Goal: Information Seeking & Learning: Learn about a topic

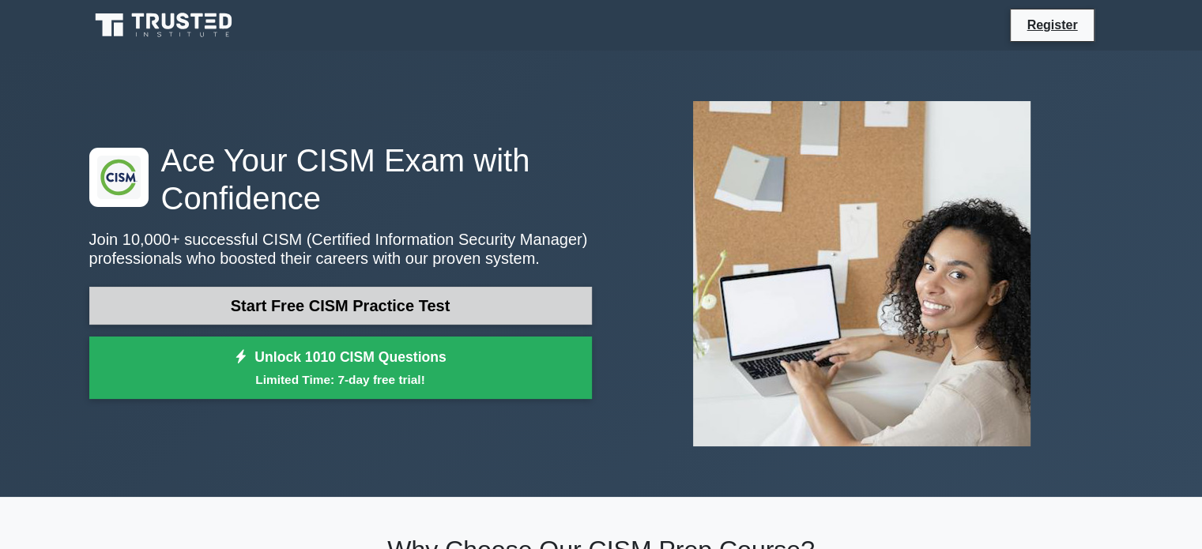
click at [430, 310] on link "Start Free CISM Practice Test" at bounding box center [340, 306] width 503 height 38
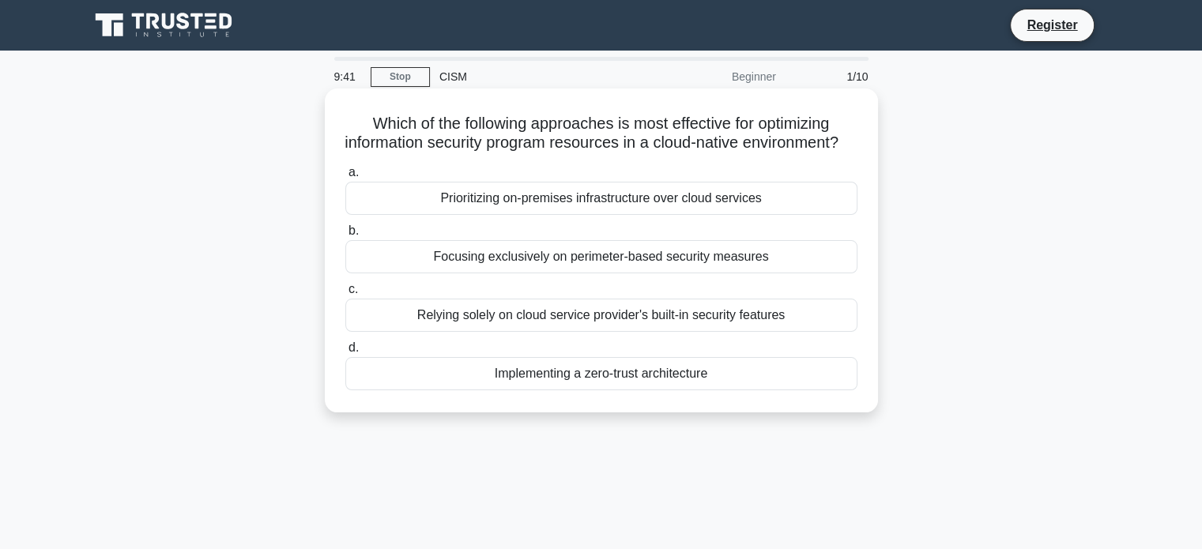
click at [604, 390] on div "Implementing a zero-trust architecture" at bounding box center [601, 373] width 512 height 33
click at [345, 353] on input "d. Implementing a zero-trust architecture" at bounding box center [345, 348] width 0 height 10
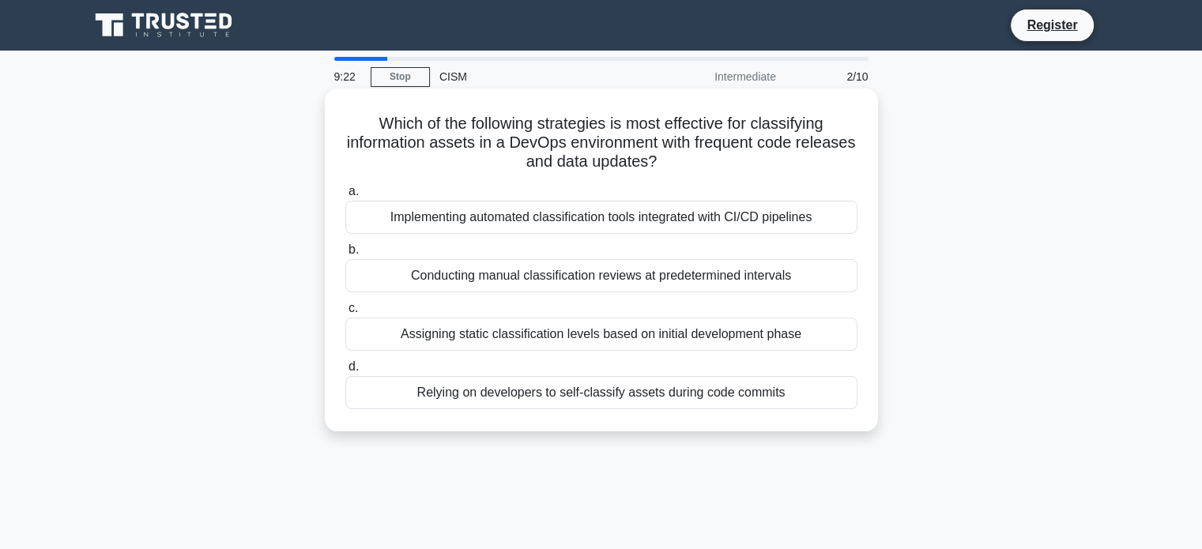
click at [577, 217] on div "Implementing automated classification tools integrated with CI/CD pipelines" at bounding box center [601, 217] width 512 height 33
click at [345, 197] on input "a. Implementing automated classification tools integrated with CI/CD pipelines" at bounding box center [345, 192] width 0 height 10
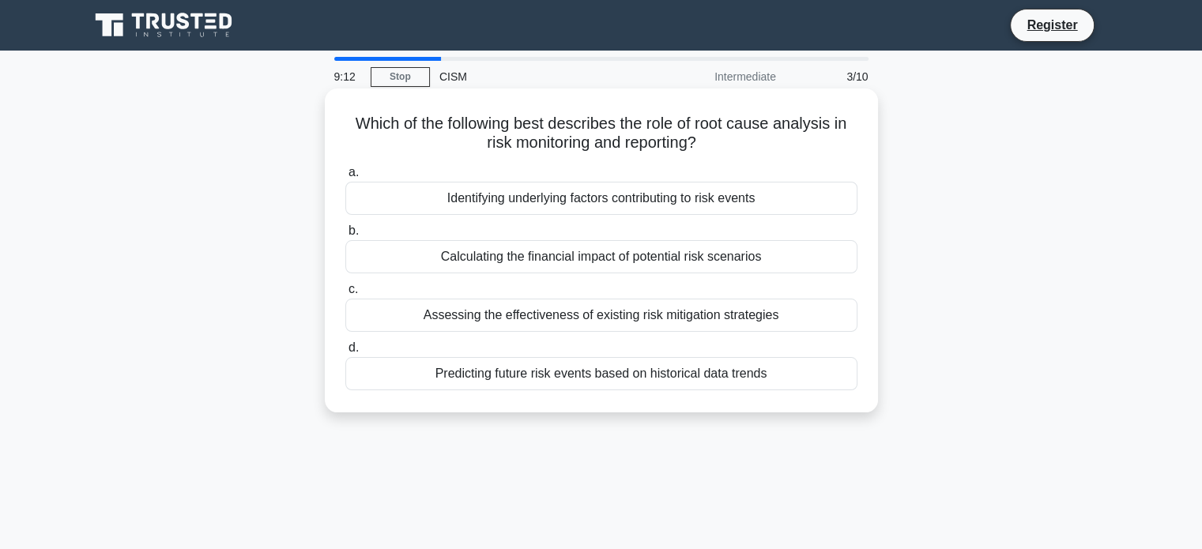
click at [579, 204] on div "Identifying underlying factors contributing to risk events" at bounding box center [601, 198] width 512 height 33
click at [345, 178] on input "a. Identifying underlying factors contributing to risk events" at bounding box center [345, 173] width 0 height 10
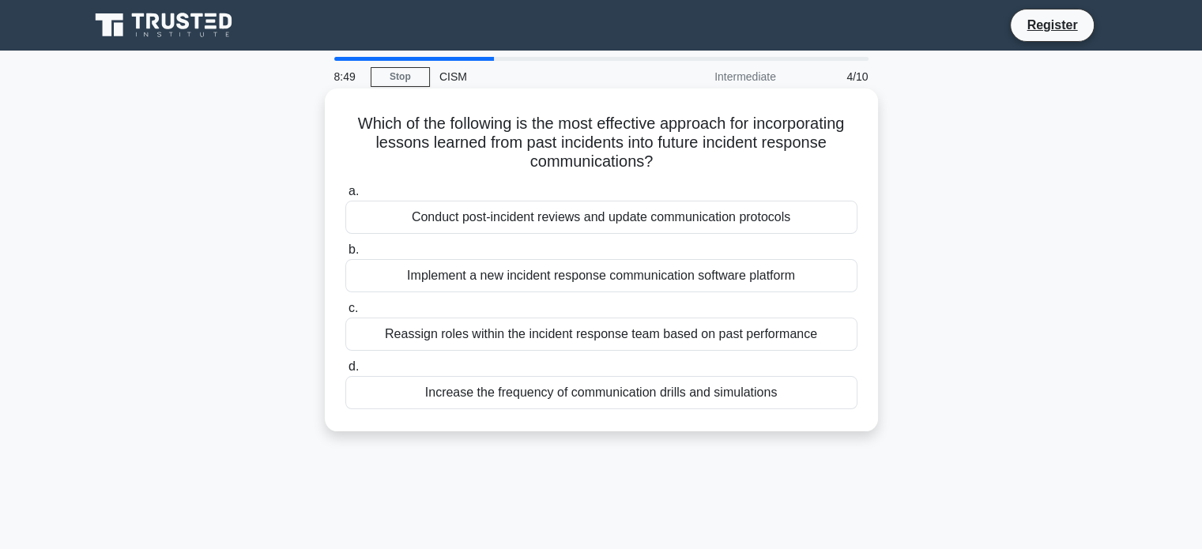
click at [534, 393] on div "Increase the frequency of communication drills and simulations" at bounding box center [601, 392] width 512 height 33
click at [345, 372] on input "d. Increase the frequency of communication drills and simulations" at bounding box center [345, 367] width 0 height 10
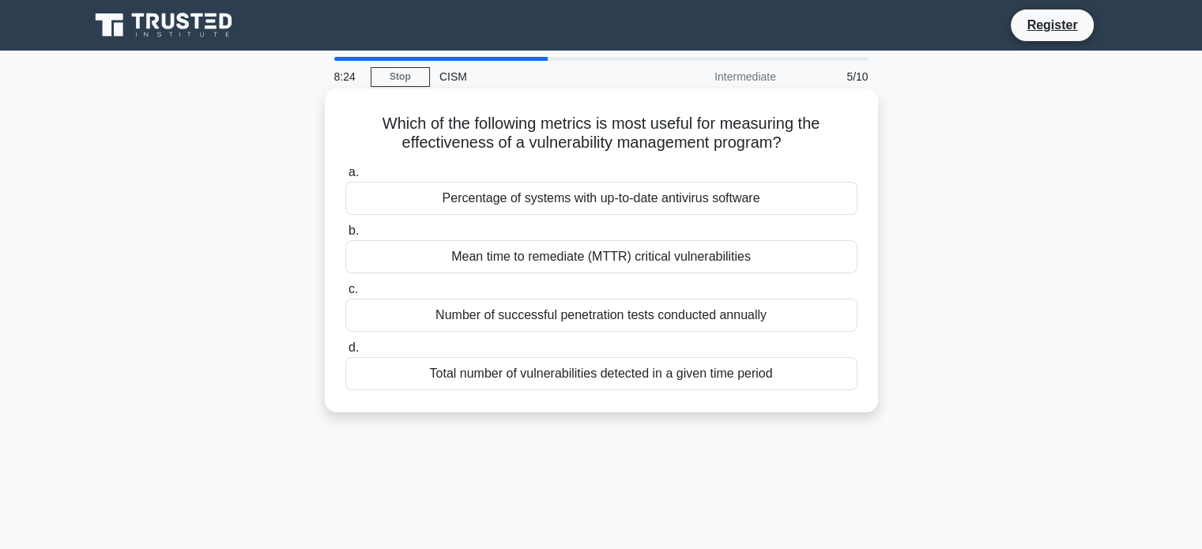
click at [598, 374] on div "Total number of vulnerabilities detected in a given time period" at bounding box center [601, 373] width 512 height 33
click at [345, 353] on input "d. Total number of vulnerabilities detected in a given time period" at bounding box center [345, 348] width 0 height 10
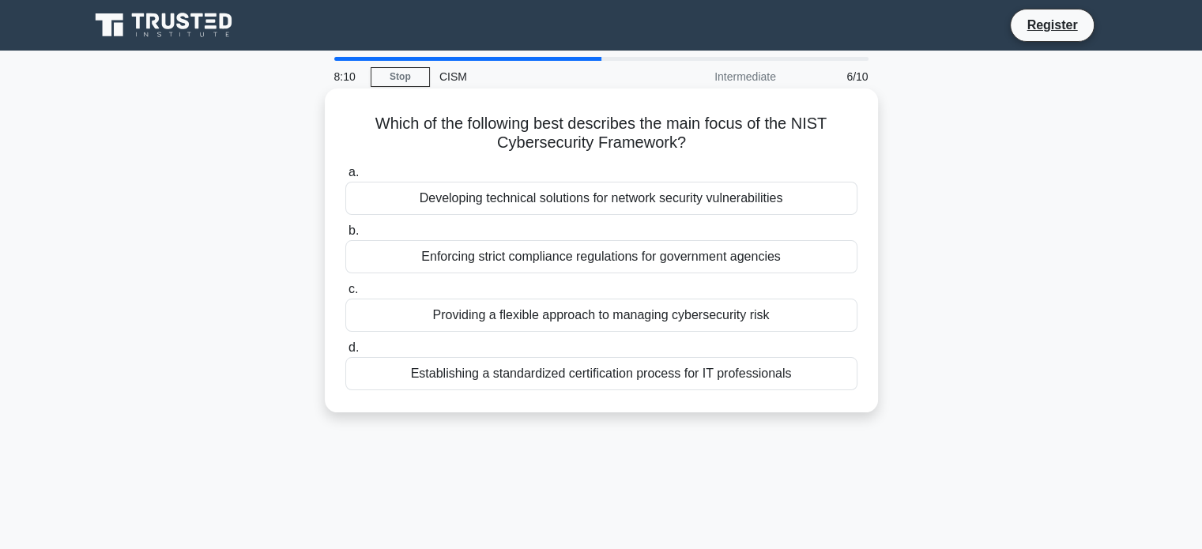
click at [568, 319] on div "Providing a flexible approach to managing cybersecurity risk" at bounding box center [601, 315] width 512 height 33
click at [345, 295] on input "c. Providing a flexible approach to managing cybersecurity risk" at bounding box center [345, 290] width 0 height 10
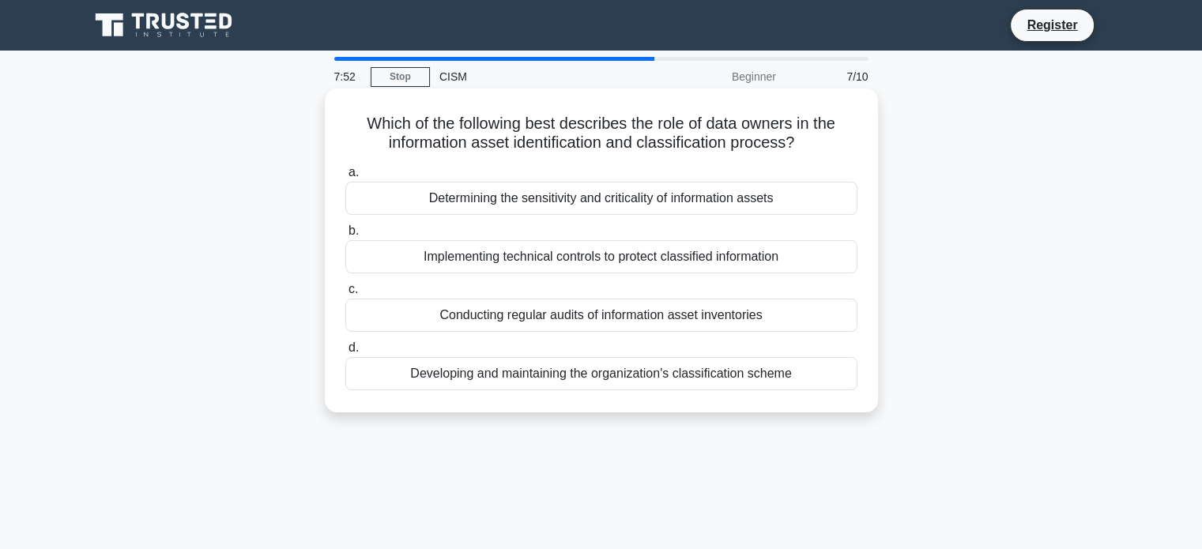
click at [643, 202] on div "Determining the sensitivity and criticality of information assets" at bounding box center [601, 198] width 512 height 33
click at [345, 178] on input "a. Determining the sensitivity and criticality of information assets" at bounding box center [345, 173] width 0 height 10
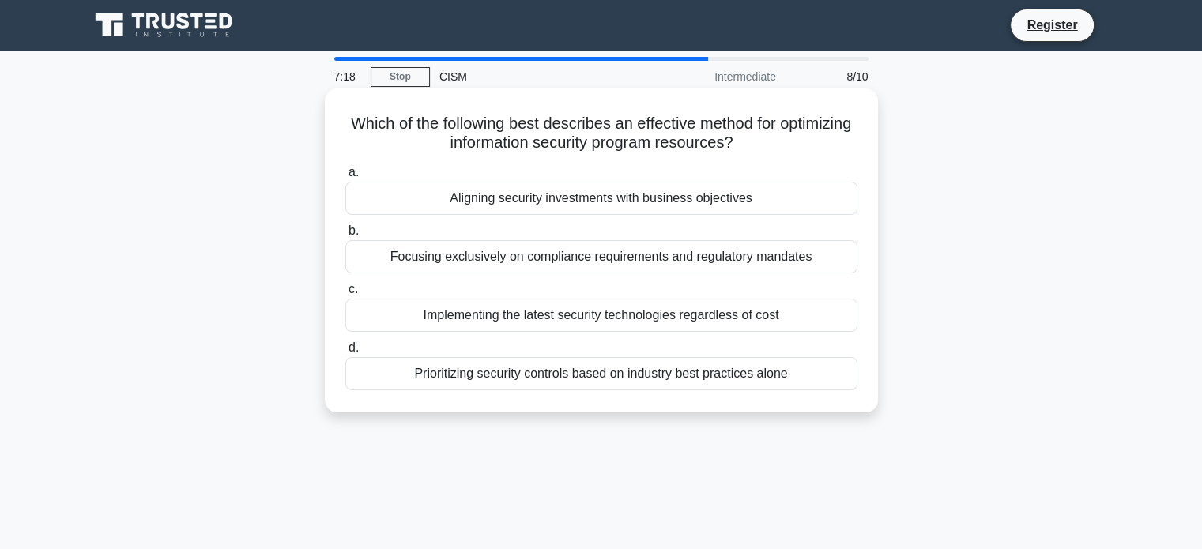
click at [531, 378] on div "Prioritizing security controls based on industry best practices alone" at bounding box center [601, 373] width 512 height 33
click at [345, 353] on input "d. Prioritizing security controls based on industry best practices alone" at bounding box center [345, 348] width 0 height 10
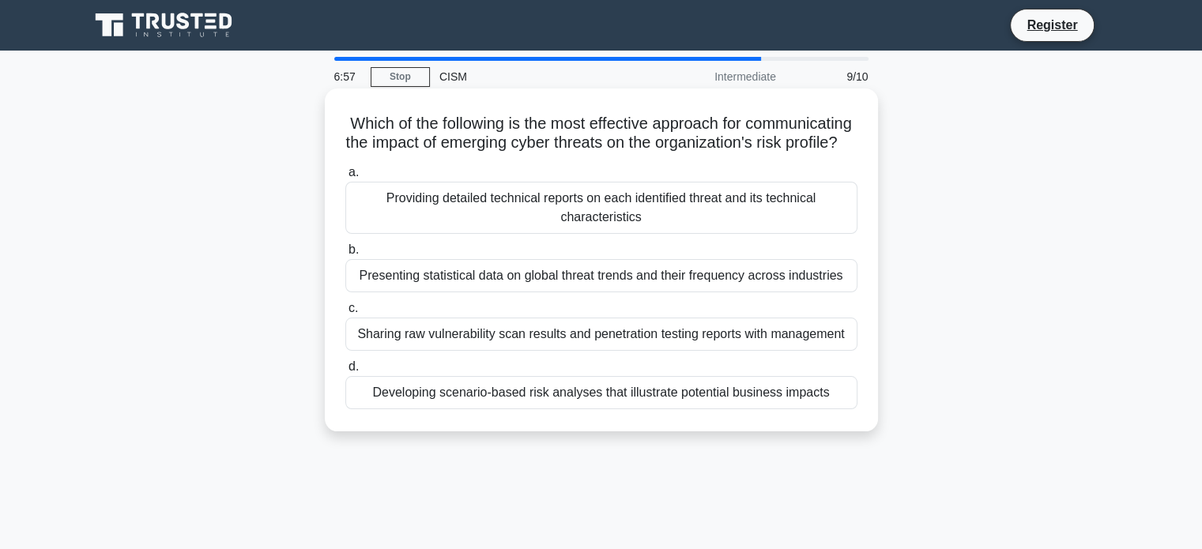
click at [649, 409] on div "Developing scenario-based risk analyses that illustrate potential business impa…" at bounding box center [601, 392] width 512 height 33
click at [345, 372] on input "d. Developing scenario-based risk analyses that illustrate potential business i…" at bounding box center [345, 367] width 0 height 10
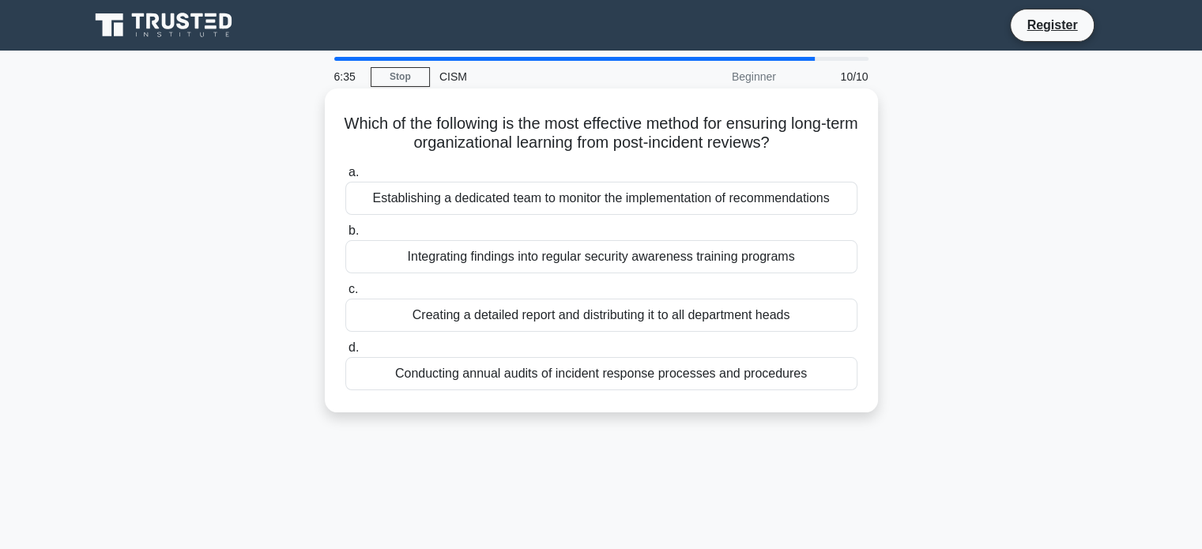
click at [591, 260] on div "Integrating findings into regular security awareness training programs" at bounding box center [601, 256] width 512 height 33
click at [345, 236] on input "b. Integrating findings into regular security awareness training programs" at bounding box center [345, 231] width 0 height 10
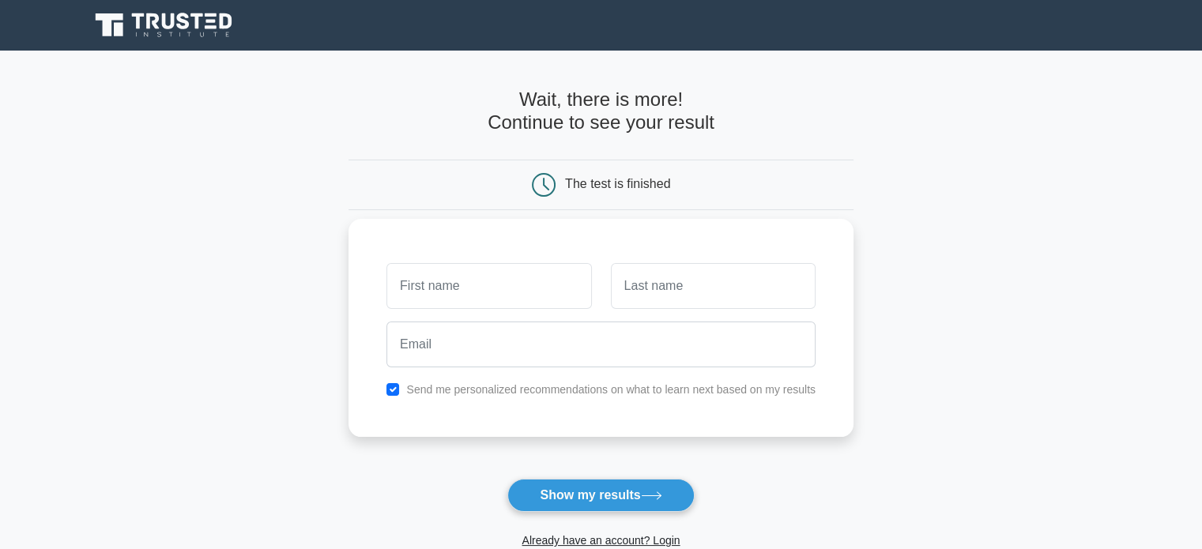
click at [502, 280] on input "text" at bounding box center [489, 286] width 205 height 46
type input "Rajeev"
click at [684, 296] on input "text" at bounding box center [713, 286] width 205 height 46
type input "Nair"
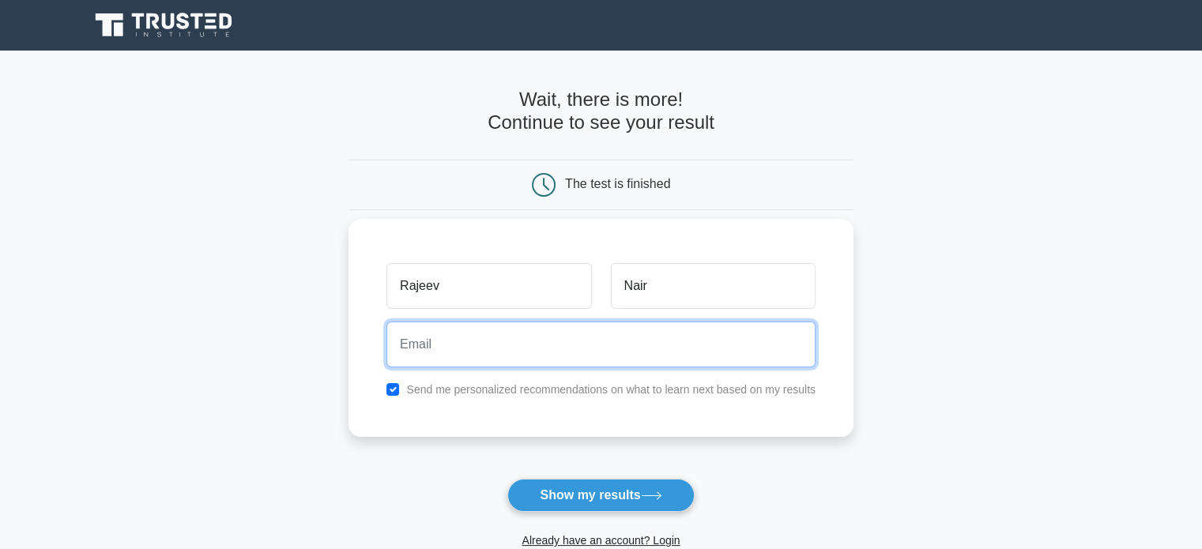
click at [565, 353] on input "email" at bounding box center [601, 345] width 429 height 46
type input "rnair2020@outlook.com"
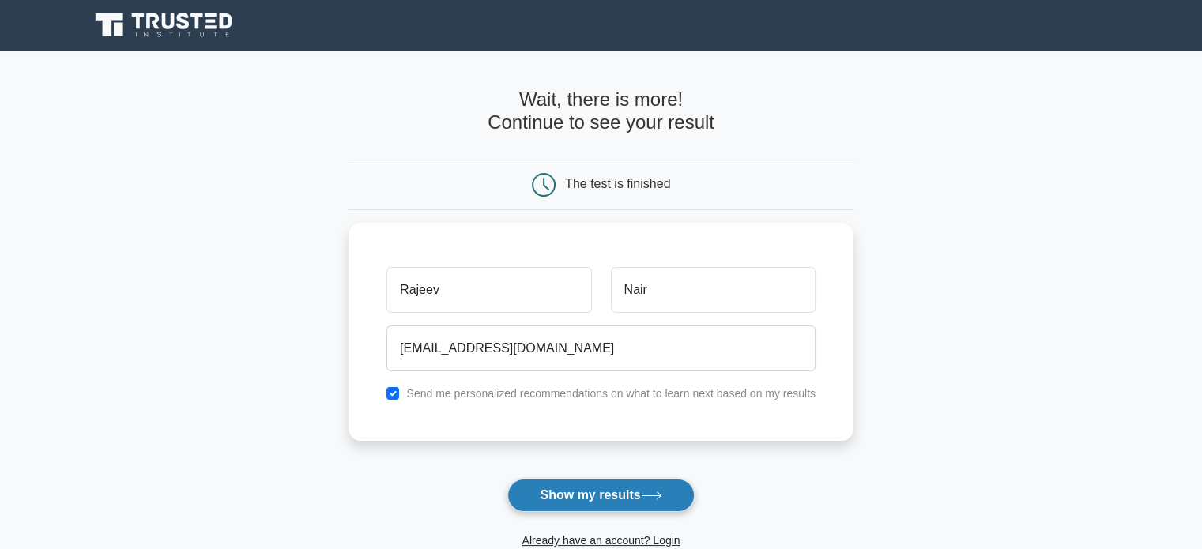
click at [568, 491] on button "Show my results" at bounding box center [600, 495] width 187 height 33
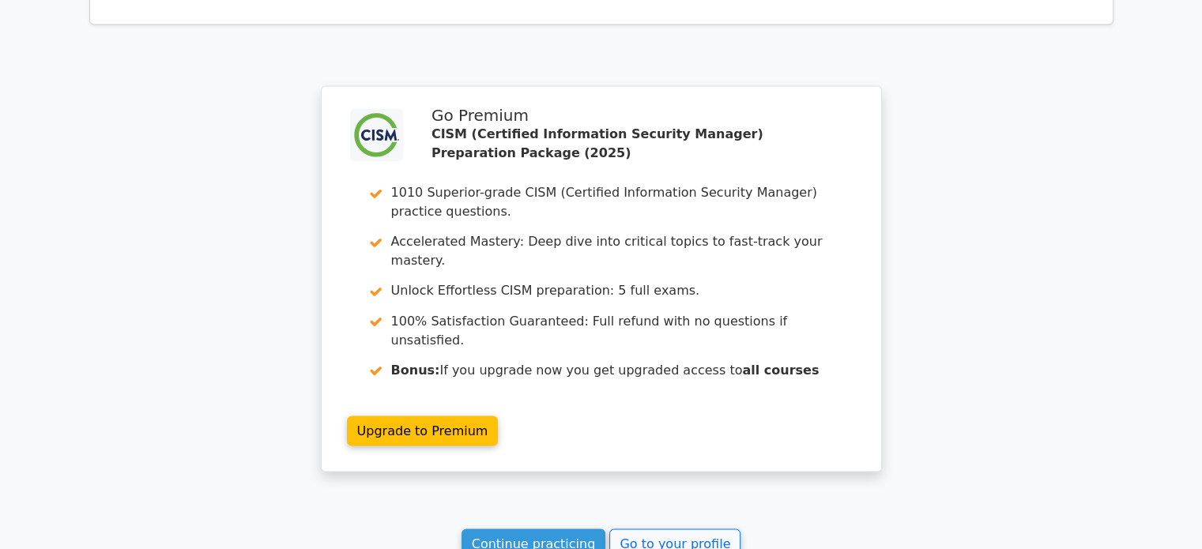
scroll to position [2818, 0]
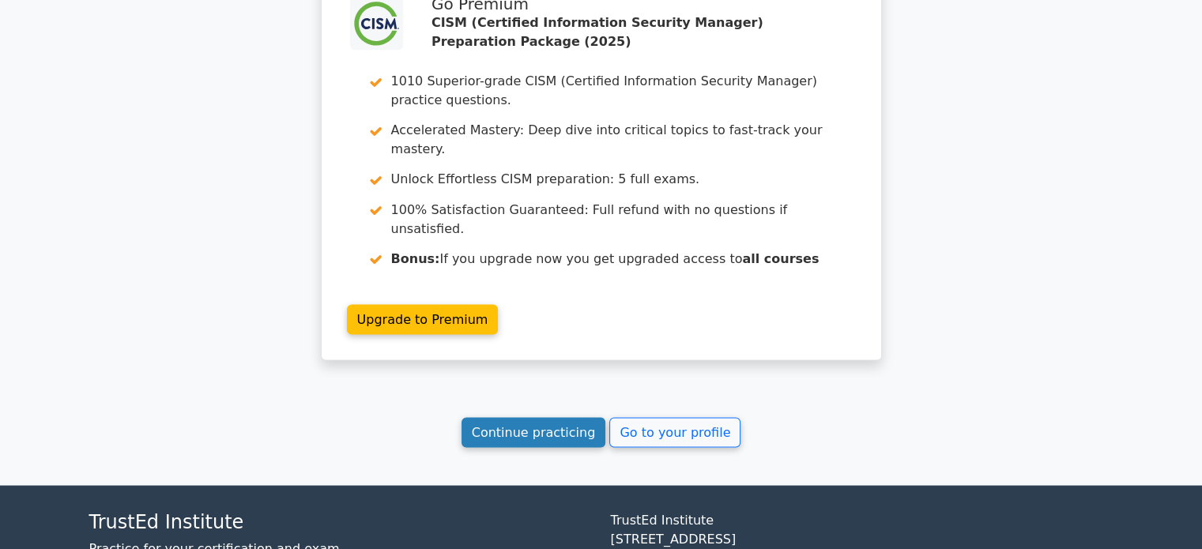
click at [521, 417] on link "Continue practicing" at bounding box center [534, 432] width 145 height 30
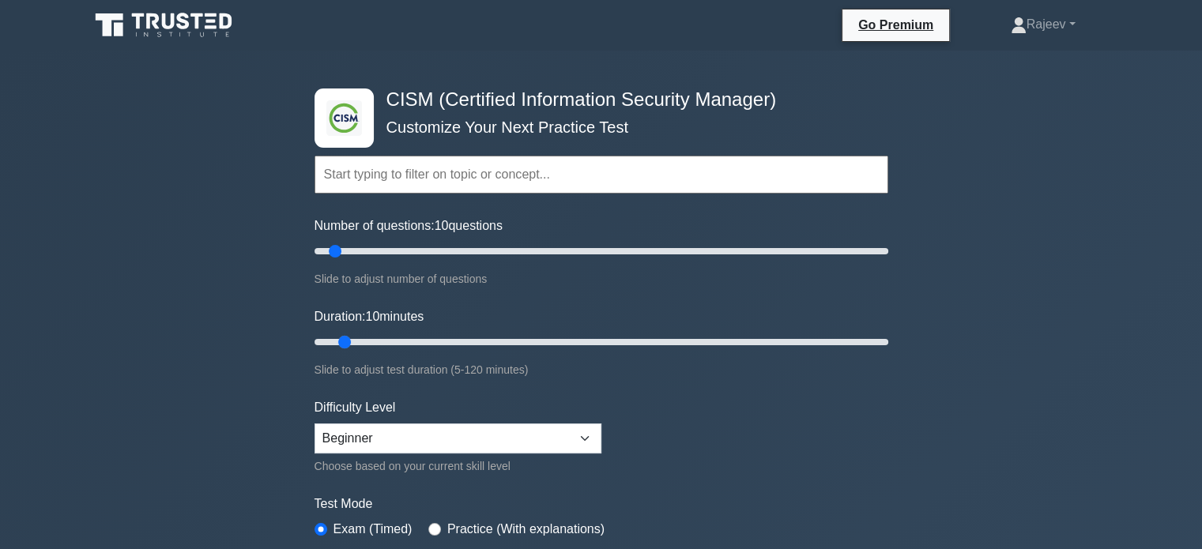
drag, startPoint x: 353, startPoint y: 344, endPoint x: 366, endPoint y: 344, distance: 13.4
type input "15"
click at [359, 344] on input "Duration: 10 minutes" at bounding box center [602, 342] width 574 height 19
click at [367, 344] on input "Duration: 15 minutes" at bounding box center [602, 342] width 574 height 19
